Goal: Task Accomplishment & Management: Complete application form

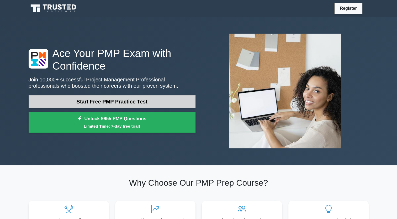
click at [133, 100] on link "Start Free PMP Practice Test" at bounding box center [112, 101] width 167 height 13
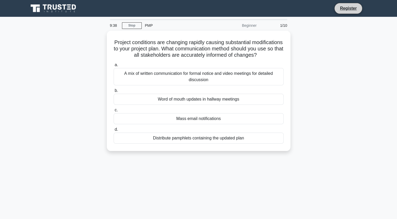
click at [357, 4] on li "Register" at bounding box center [349, 8] width 28 height 11
click at [352, 7] on link "Register" at bounding box center [348, 8] width 23 height 7
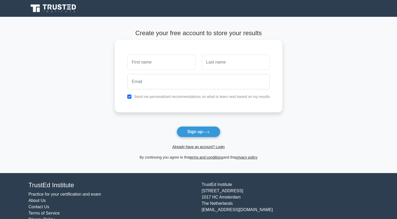
click at [137, 64] on input "text" at bounding box center [161, 62] width 68 height 15
type input "Mawili"
type input "Mgoqi"
type input "[EMAIL_ADDRESS][DOMAIN_NAME]"
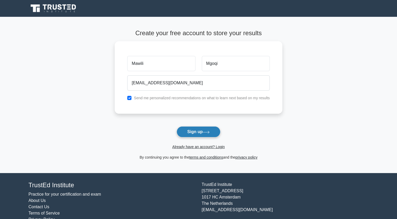
click at [193, 131] on button "Sign up" at bounding box center [199, 131] width 44 height 11
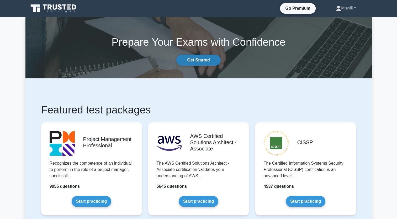
click at [207, 61] on link "Get Started" at bounding box center [198, 60] width 44 height 11
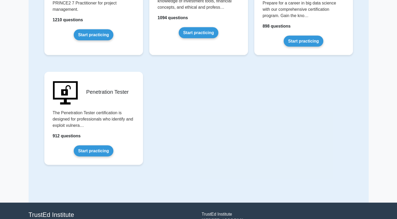
scroll to position [1103, 0]
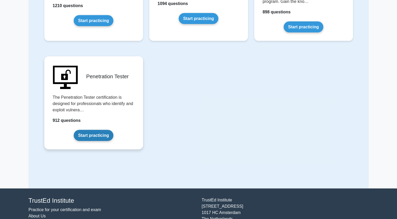
click at [98, 132] on link "Start practicing" at bounding box center [94, 135] width 40 height 11
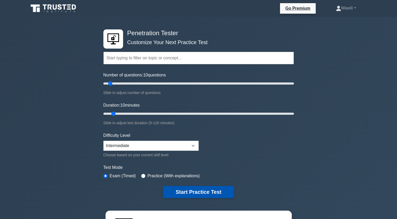
click at [185, 191] on button "Start Practice Test" at bounding box center [198, 192] width 71 height 12
